Goal: Submit feedback/report problem

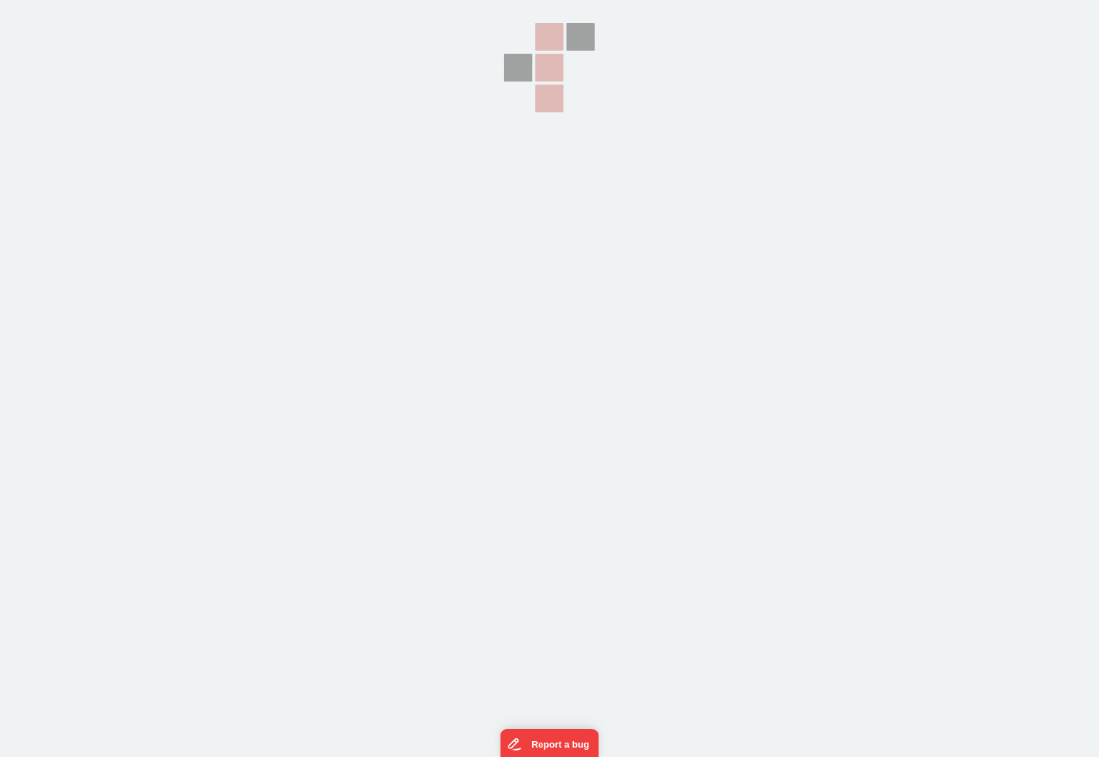
click at [166, 298] on section at bounding box center [549, 189] width 1099 height 379
click at [566, 746] on button "Report a bug" at bounding box center [549, 742] width 99 height 30
click at [539, 457] on div at bounding box center [549, 378] width 1099 height 757
click at [572, 498] on div at bounding box center [549, 378] width 1099 height 757
